Goal: Task Accomplishment & Management: Manage account settings

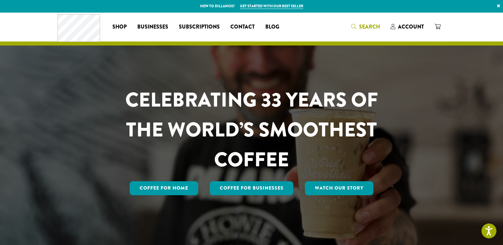
click at [367, 28] on span "Search" at bounding box center [369, 27] width 21 height 8
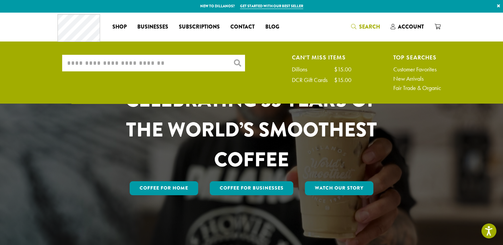
click at [218, 62] on div "CELEBRATING 33 YEARS OF THE WORLD’S SMOOTHEST COFFEE Coffee for Home Coffee For…" at bounding box center [251, 129] width 399 height 235
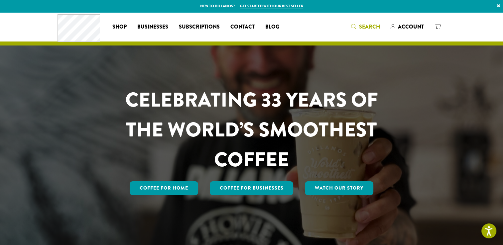
click at [356, 26] on icon "Search" at bounding box center [353, 26] width 5 height 5
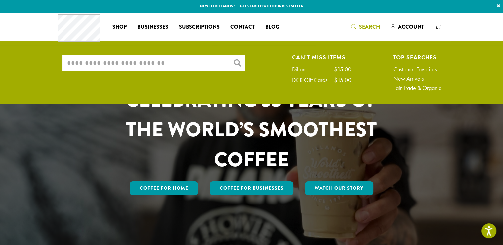
click at [367, 24] on span "Search" at bounding box center [369, 27] width 21 height 8
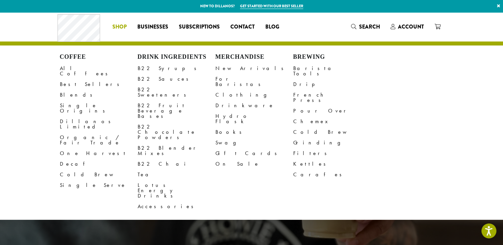
click at [126, 27] on span "Shop" at bounding box center [119, 27] width 14 height 8
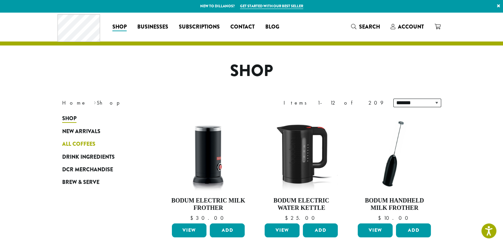
click at [75, 140] on span "All Coffees" at bounding box center [78, 144] width 33 height 8
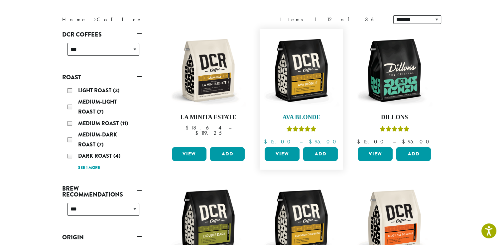
scroll to position [83, 0]
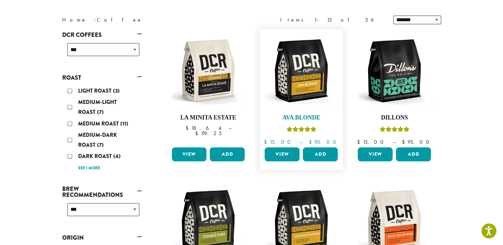
click at [281, 112] on link "Ava Blonde $ 15.00 – $ 95.00 Price range: $15.00 through $95.00" at bounding box center [301, 89] width 76 height 112
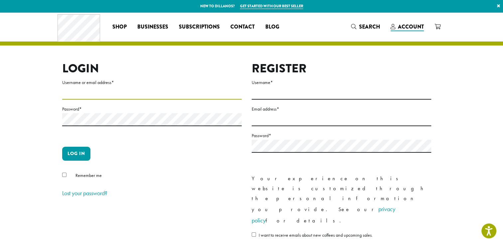
click at [185, 96] on input "Username or email address *" at bounding box center [152, 93] width 180 height 13
type input "**********"
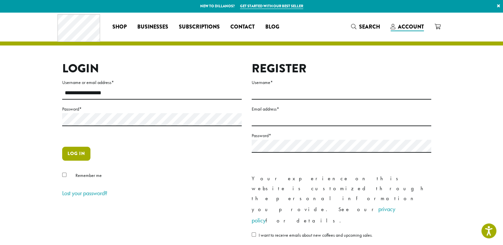
click at [79, 157] on button "Log in" at bounding box center [76, 154] width 28 height 14
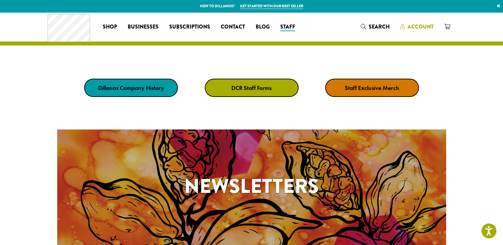
click at [412, 21] on link "Account" at bounding box center [417, 26] width 44 height 11
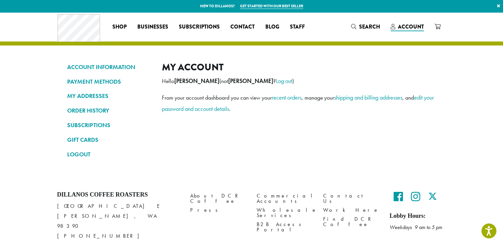
click at [121, 61] on div "ACCOUNT INFORMATION PAYMENT METHODS MY ADDRESSES ORDER HISTORY SUBSCRIPTIONS GI…" at bounding box center [251, 96] width 399 height 169
click at [125, 67] on link "ACCOUNT INFORMATION" at bounding box center [109, 67] width 85 height 11
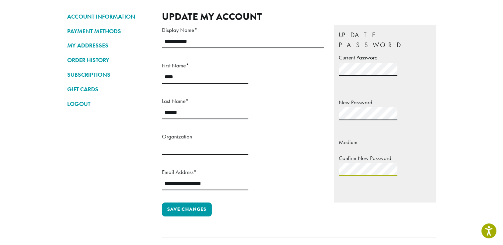
scroll to position [0, 9]
click at [162, 203] on button "Save changes" at bounding box center [187, 210] width 50 height 14
click at [195, 203] on button "Save changes" at bounding box center [187, 210] width 50 height 14
